Goal: Task Accomplishment & Management: Manage account settings

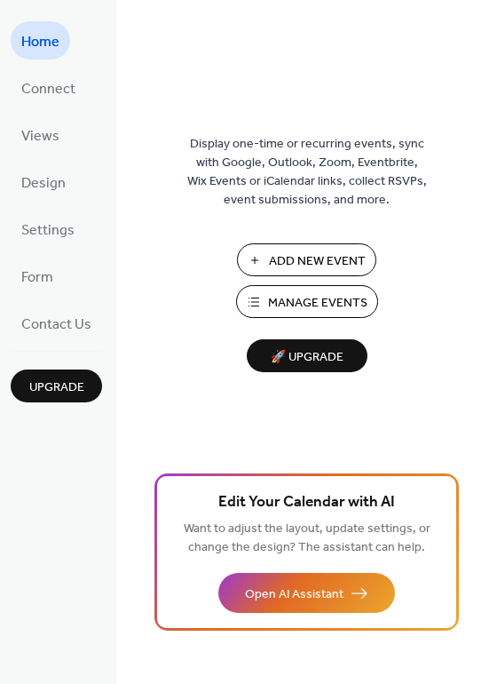
click at [320, 305] on span "Manage Events" at bounding box center [317, 303] width 99 height 19
click at [53, 226] on span "Settings" at bounding box center [47, 231] width 53 height 28
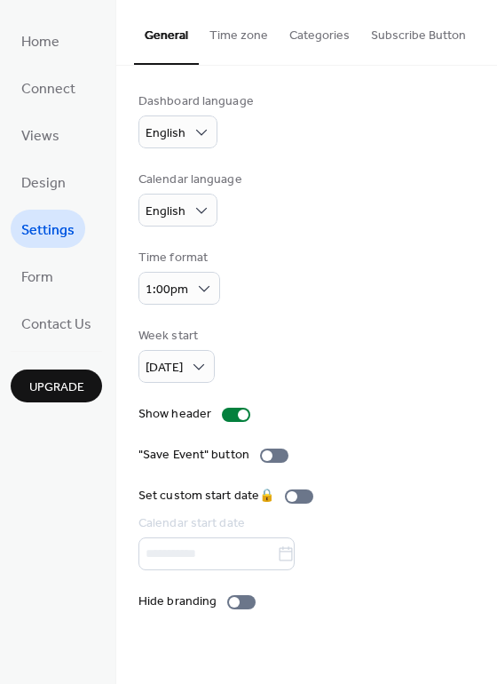
click at [244, 33] on button "Time zone" at bounding box center [239, 31] width 80 height 63
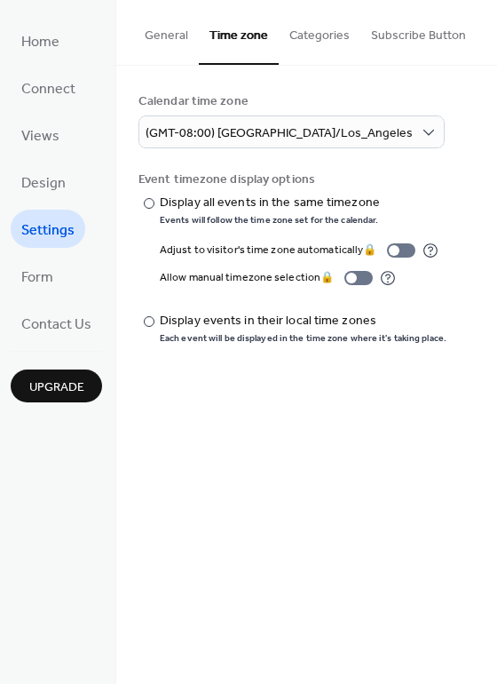
click at [320, 28] on button "Categories" at bounding box center [320, 31] width 82 height 63
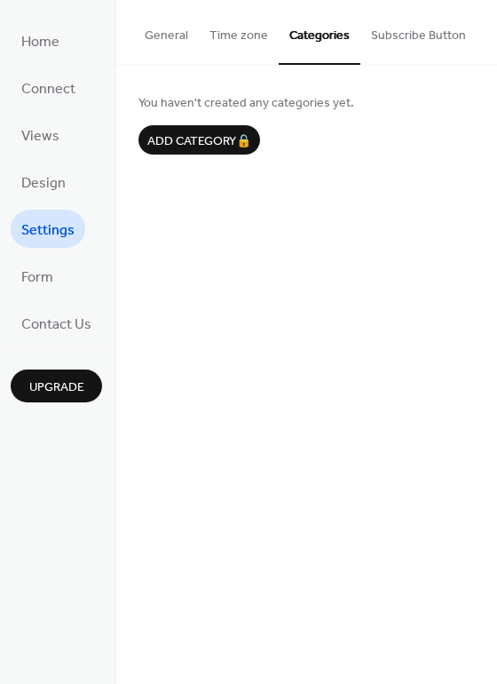
click at [425, 29] on button "Subscribe Button" at bounding box center [418, 31] width 116 height 63
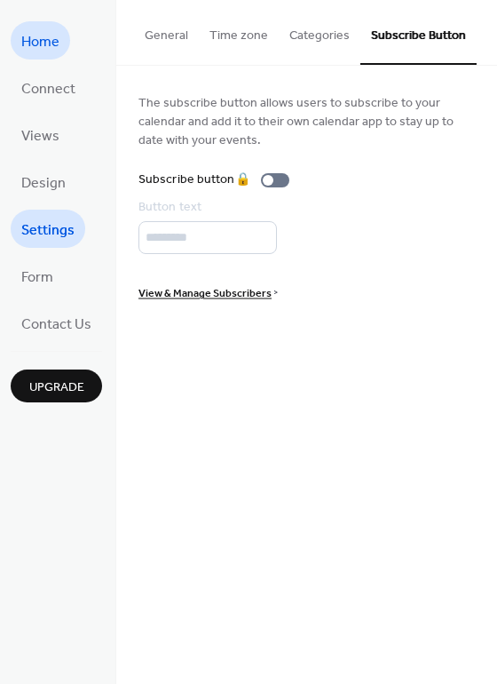
click at [48, 42] on span "Home" at bounding box center [40, 42] width 38 height 28
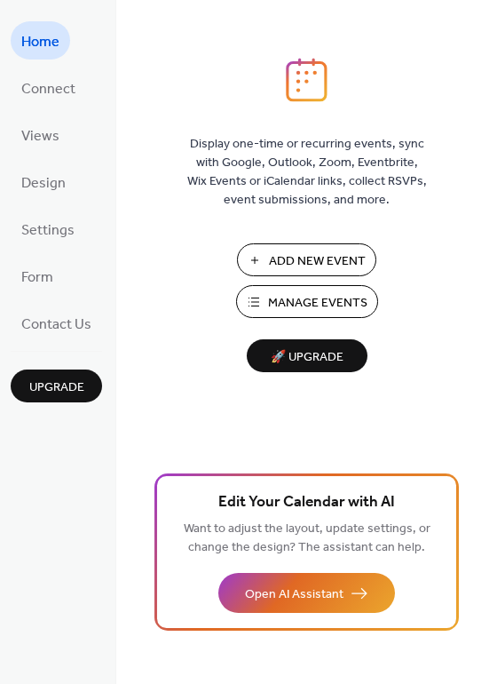
click at [317, 258] on span "Add New Event" at bounding box center [317, 261] width 97 height 19
click at [73, 89] on span "Connect" at bounding box center [48, 89] width 54 height 28
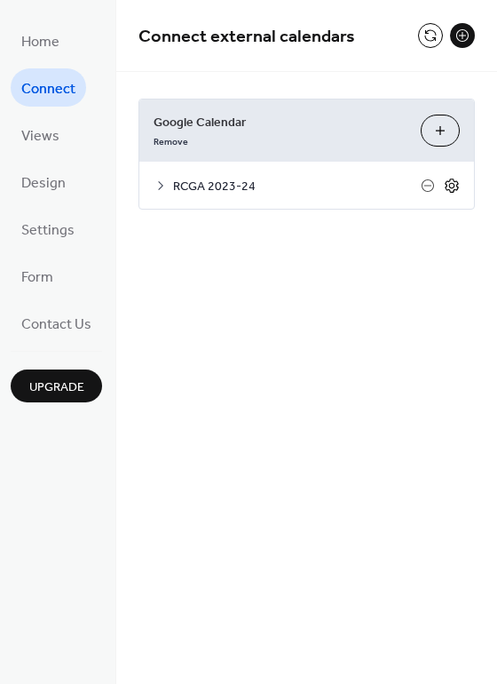
click at [454, 185] on icon at bounding box center [452, 185] width 6 height 6
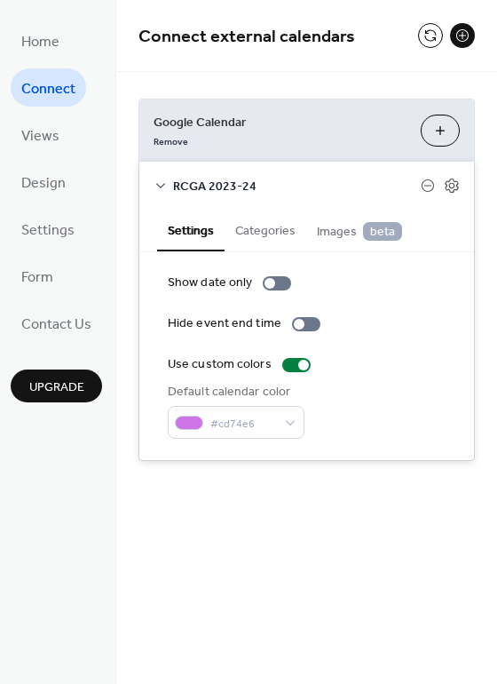
click at [267, 234] on button "Categories" at bounding box center [266, 229] width 82 height 41
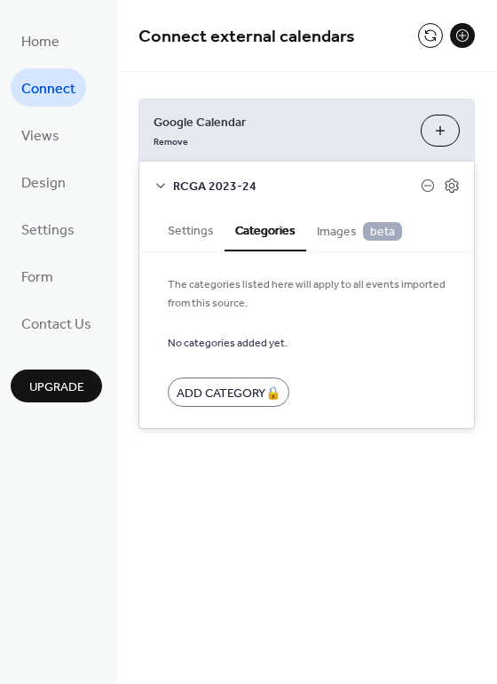
click at [335, 235] on span "Images beta" at bounding box center [359, 232] width 85 height 20
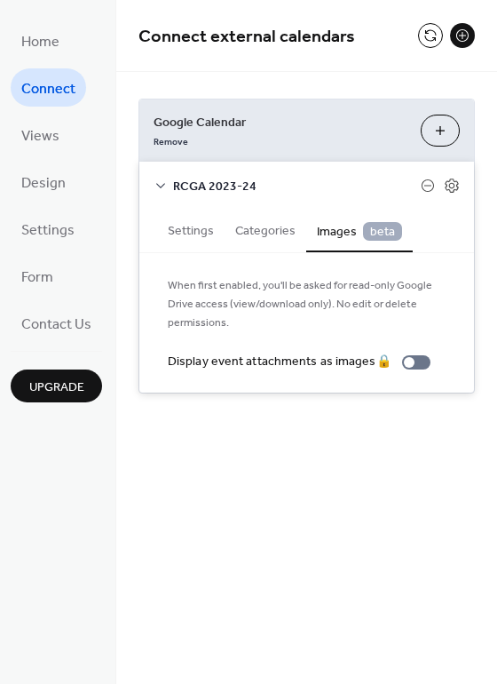
click at [192, 231] on button "Settings" at bounding box center [190, 229] width 67 height 41
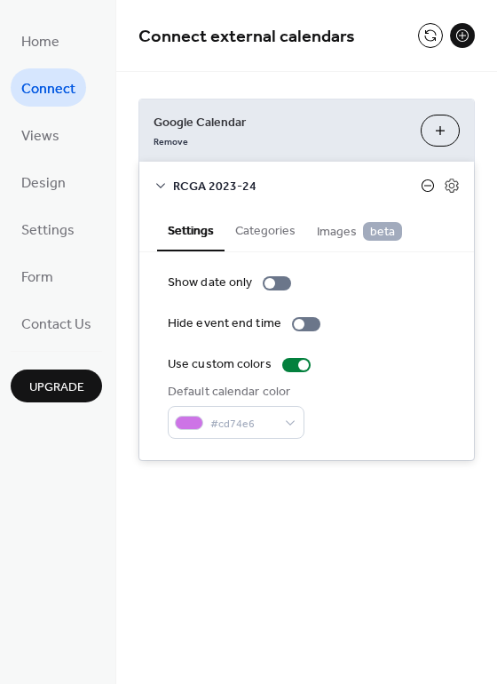
click at [428, 183] on icon at bounding box center [428, 185] width 14 height 14
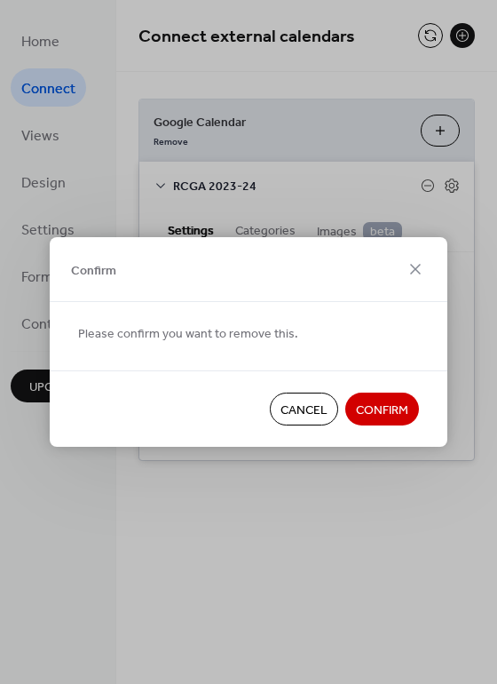
click at [301, 406] on span "Cancel" at bounding box center [304, 410] width 47 height 19
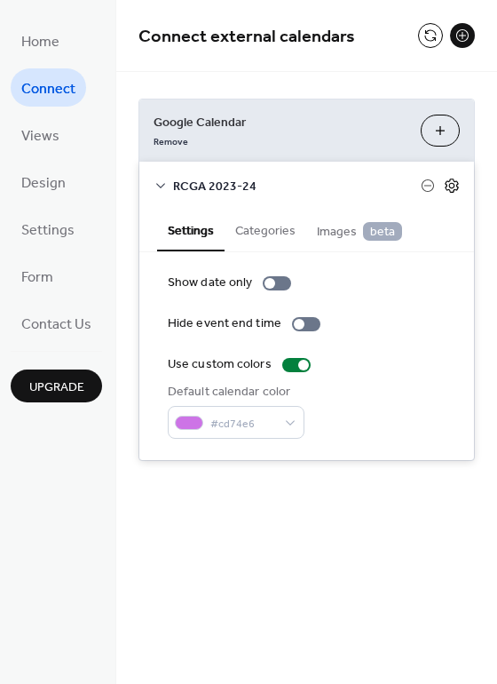
click at [449, 187] on icon at bounding box center [452, 185] width 6 height 6
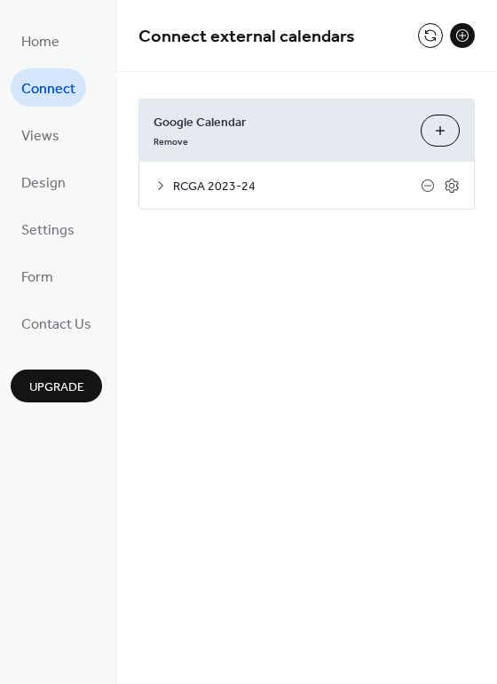
click at [442, 131] on button "Choose Calendars" at bounding box center [440, 131] width 39 height 32
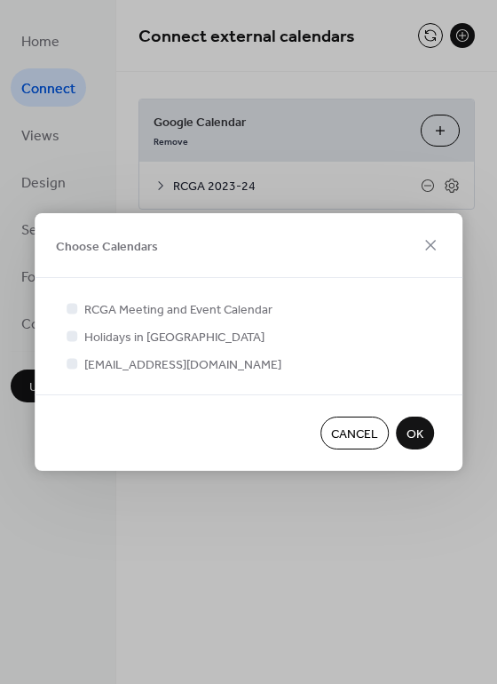
click at [409, 429] on span "OK" at bounding box center [415, 434] width 17 height 19
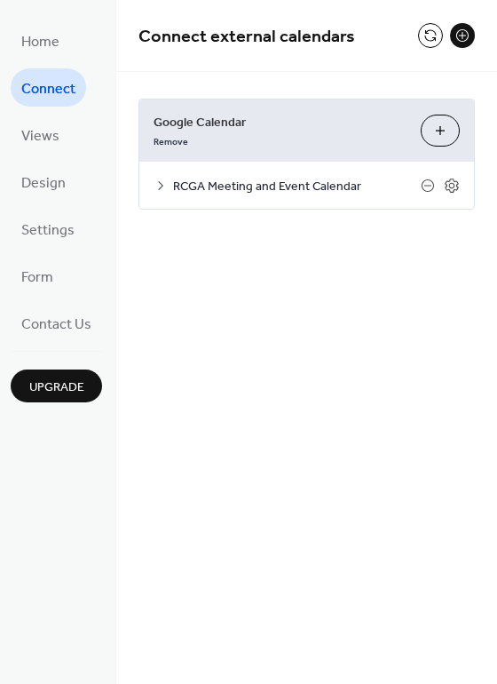
click at [159, 186] on icon at bounding box center [160, 185] width 5 height 9
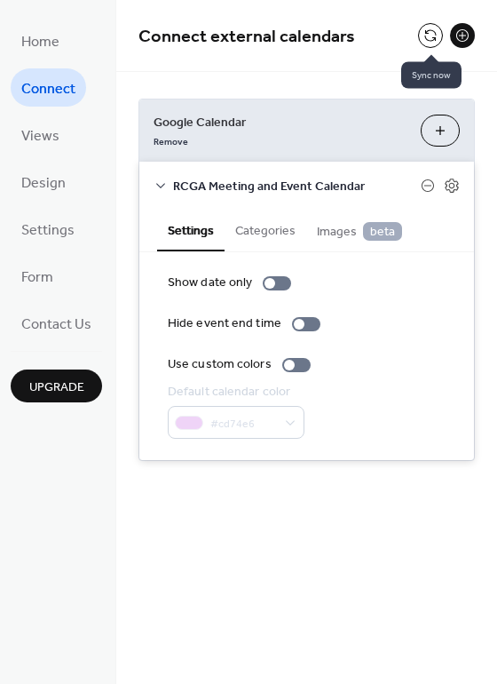
click at [429, 33] on button at bounding box center [430, 35] width 25 height 25
